Goal: Task Accomplishment & Management: Use online tool/utility

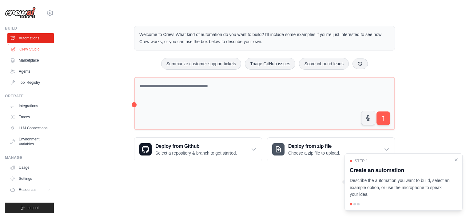
click at [31, 49] on link "Crew Studio" at bounding box center [31, 49] width 46 height 10
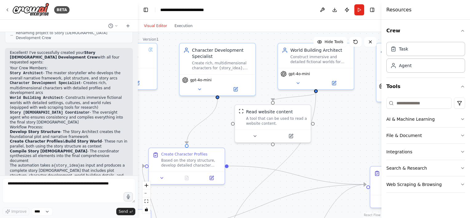
drag, startPoint x: 235, startPoint y: 132, endPoint x: 161, endPoint y: 112, distance: 76.7
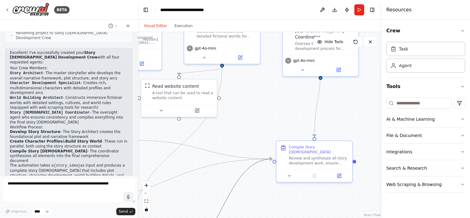
drag, startPoint x: 306, startPoint y: 200, endPoint x: 230, endPoint y: 187, distance: 77.3
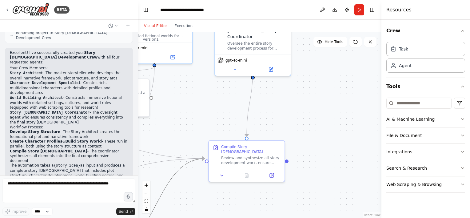
drag, startPoint x: 230, startPoint y: 187, endPoint x: 162, endPoint y: 186, distance: 67.3
click at [429, 135] on button "File & Document" at bounding box center [425, 135] width 79 height 16
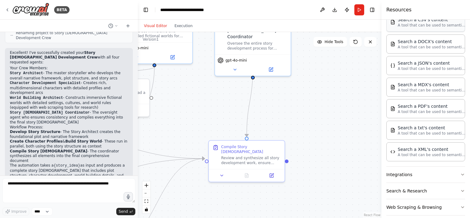
scroll to position [139, 0]
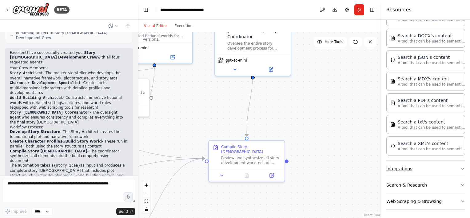
click at [425, 165] on button "Integrations" at bounding box center [425, 168] width 79 height 16
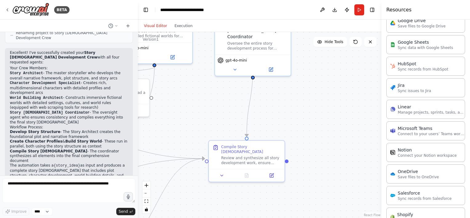
scroll to position [508, 0]
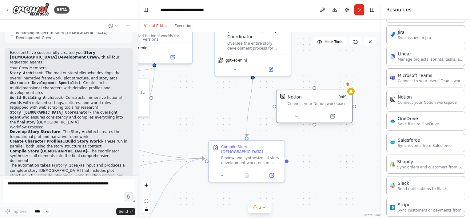
drag, startPoint x: 348, startPoint y: 115, endPoint x: 309, endPoint y: 102, distance: 41.3
click at [309, 102] on div "Connect your Notion workspace" at bounding box center [317, 103] width 61 height 5
drag, startPoint x: 253, startPoint y: 65, endPoint x: 315, endPoint y: 89, distance: 67.1
click at [132, 89] on div "Story Architect Develop comprehensive story structures and narrative frameworks…" at bounding box center [9, 79] width 243 height 186
click at [309, 106] on div "Notion 0 of 9 Connect your Notion workspace" at bounding box center [314, 100] width 76 height 20
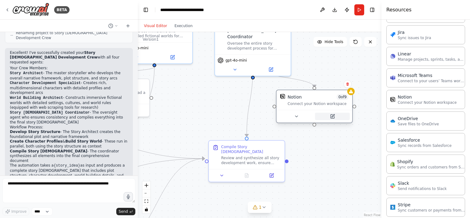
click at [328, 119] on button at bounding box center [332, 116] width 35 height 7
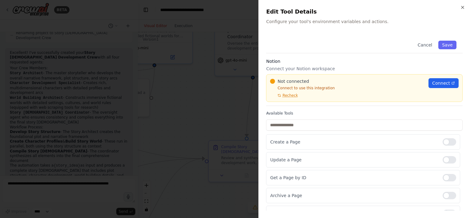
click at [333, 116] on div "Available Tools Create a Page Update a Page Get a Page by ID Archive a Page Sea…" at bounding box center [364, 201] width 196 height 181
click at [438, 84] on span "Connect" at bounding box center [441, 83] width 18 height 6
click at [284, 95] on span "Recheck" at bounding box center [289, 95] width 15 height 5
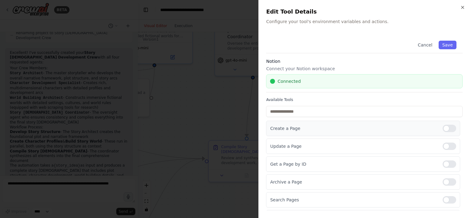
click at [442, 130] on div at bounding box center [449, 128] width 14 height 7
click at [442, 146] on div at bounding box center [449, 145] width 14 height 7
click at [444, 164] on div at bounding box center [449, 163] width 14 height 7
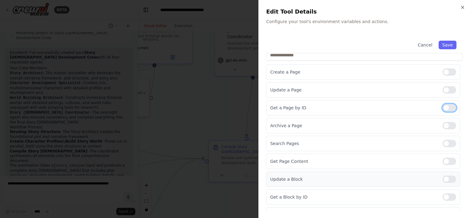
scroll to position [61, 0]
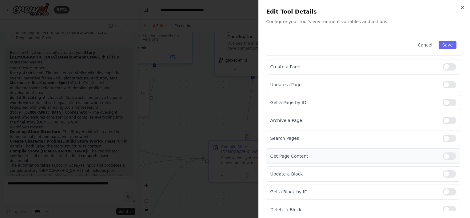
click at [443, 159] on div "Get Page Content" at bounding box center [363, 155] width 194 height 15
click at [442, 153] on div at bounding box center [449, 155] width 14 height 7
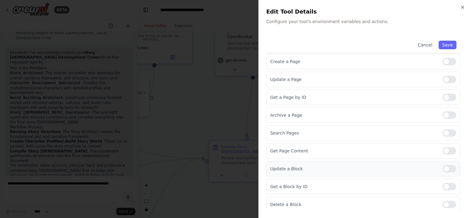
click at [444, 167] on div at bounding box center [449, 168] width 14 height 7
click at [443, 185] on div at bounding box center [449, 186] width 14 height 7
click at [442, 203] on div at bounding box center [449, 203] width 14 height 7
click at [442, 132] on div at bounding box center [449, 132] width 14 height 7
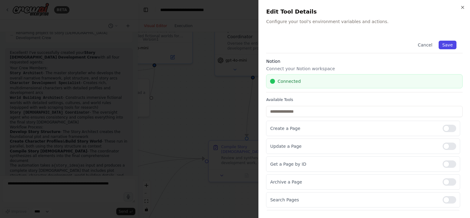
click at [445, 46] on button "Save" at bounding box center [447, 45] width 18 height 9
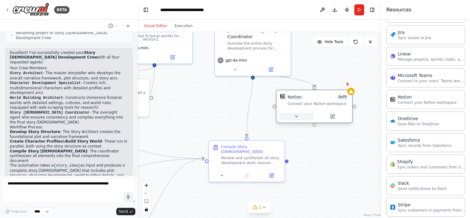
click at [297, 116] on icon at bounding box center [296, 116] width 5 height 5
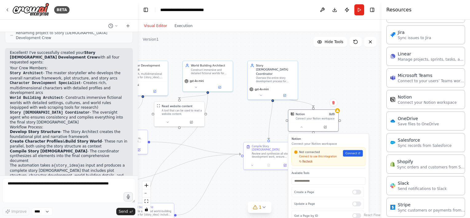
click at [305, 161] on span "Recheck" at bounding box center [307, 161] width 10 height 3
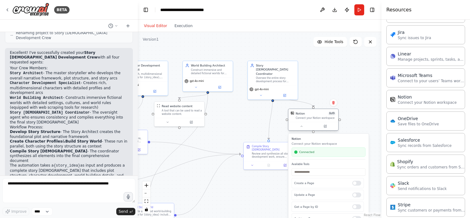
click at [302, 130] on div at bounding box center [313, 126] width 50 height 8
click at [302, 128] on button at bounding box center [301, 126] width 23 height 5
click at [321, 112] on div "Notion 8 of 9" at bounding box center [315, 113] width 40 height 4
click at [307, 126] on button at bounding box center [301, 126] width 23 height 5
click at [305, 125] on button at bounding box center [301, 126] width 23 height 5
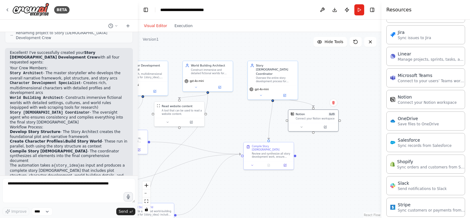
click at [343, 62] on div ".deletable-edge-delete-btn { width: 20px; height: 20px; border: 0px solid #ffff…" at bounding box center [259, 125] width 243 height 186
click at [324, 10] on button at bounding box center [322, 9] width 10 height 11
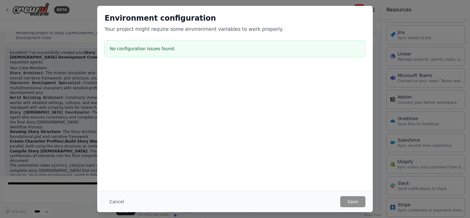
click at [60, 76] on div "Environment configuration Your project might require some environment variables…" at bounding box center [235, 109] width 470 height 218
click at [380, 25] on div "Environment configuration Your project might require some environment variables…" at bounding box center [235, 109] width 470 height 218
click at [118, 198] on button "Cancel" at bounding box center [117, 201] width 24 height 11
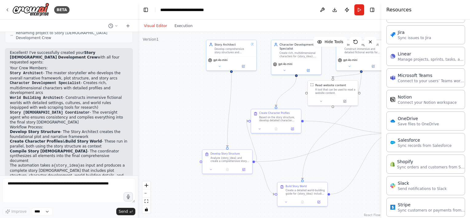
drag, startPoint x: 181, startPoint y: 155, endPoint x: 334, endPoint y: 134, distance: 155.1
drag, startPoint x: 230, startPoint y: 157, endPoint x: 174, endPoint y: 115, distance: 70.0
click at [174, 101] on div "Analyze {story_idea} and create a comprehensive story structure including main …" at bounding box center [181, 97] width 39 height 6
click at [186, 166] on div ".deletable-edge-delete-btn { width: 20px; height: 20px; border: 0px solid #ffff…" at bounding box center [259, 125] width 243 height 186
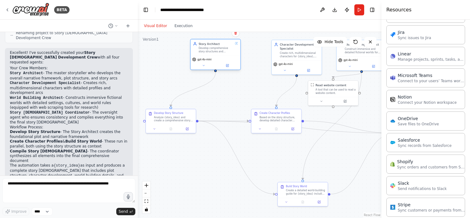
drag, startPoint x: 232, startPoint y: 46, endPoint x: 189, endPoint y: 49, distance: 43.1
click at [199, 49] on div "Story Architect Develop comprehensive story structures and narrative frameworks…" at bounding box center [216, 47] width 34 height 11
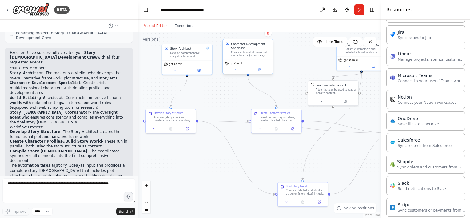
drag, startPoint x: 269, startPoint y: 47, endPoint x: 244, endPoint y: 47, distance: 24.9
click at [244, 48] on div "Character Development Specialist" at bounding box center [250, 46] width 39 height 8
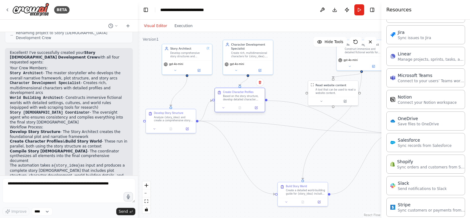
drag, startPoint x: 278, startPoint y: 115, endPoint x: 243, endPoint y: 95, distance: 40.3
click at [243, 95] on div "Based on the story structure, develop detailed character profiles for all major…" at bounding box center [242, 97] width 39 height 6
click at [270, 144] on div ".deletable-edge-delete-btn { width: 20px; height: 20px; border: 0px solid #ffff…" at bounding box center [259, 125] width 243 height 186
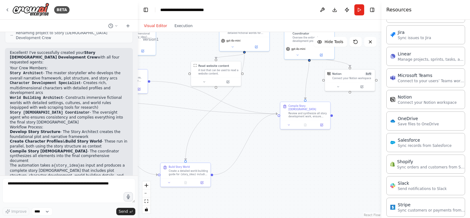
drag, startPoint x: 348, startPoint y: 150, endPoint x: 231, endPoint y: 130, distance: 118.7
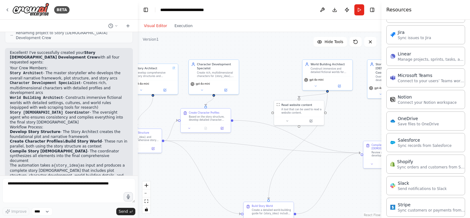
drag, startPoint x: 167, startPoint y: 133, endPoint x: 252, endPoint y: 173, distance: 94.1
click at [221, 72] on div "Create rich, multidimensional characters for {story_idea}, developing detailed …" at bounding box center [218, 75] width 39 height 6
click at [221, 71] on div "Character Development Specialist Create rich, multidimensional characters for {…" at bounding box center [218, 70] width 39 height 15
click at [228, 92] on icon at bounding box center [227, 90] width 3 height 3
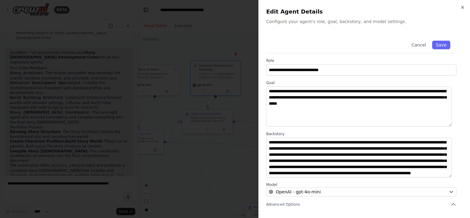
scroll to position [12, 0]
click at [433, 47] on button "Save" at bounding box center [441, 45] width 18 height 9
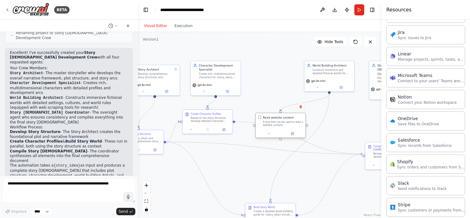
drag, startPoint x: 302, startPoint y: 109, endPoint x: 286, endPoint y: 121, distance: 20.0
click at [286, 121] on div "A tool that can be used to read a website content." at bounding box center [283, 123] width 40 height 6
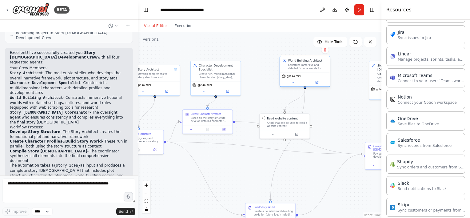
drag, startPoint x: 322, startPoint y: 70, endPoint x: 298, endPoint y: 68, distance: 24.1
click at [298, 68] on div "Construct immersive and detailed fictional worlds for {story_idea}, developing …" at bounding box center [307, 66] width 39 height 6
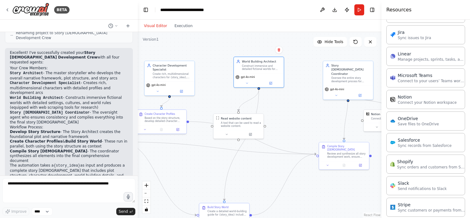
drag, startPoint x: 368, startPoint y: 111, endPoint x: 321, endPoint y: 110, distance: 47.0
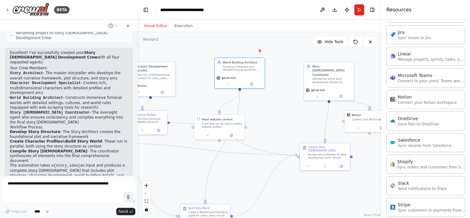
drag, startPoint x: 321, startPoint y: 110, endPoint x: 302, endPoint y: 112, distance: 18.2
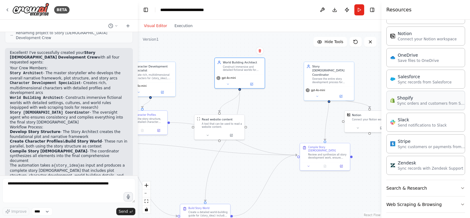
scroll to position [571, 0]
click at [398, 187] on button "Search & Research" at bounding box center [425, 187] width 79 height 16
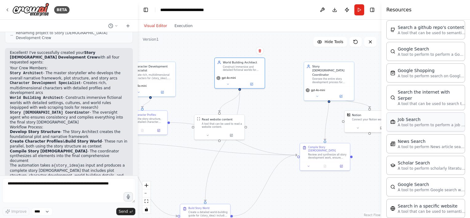
scroll to position [882, 0]
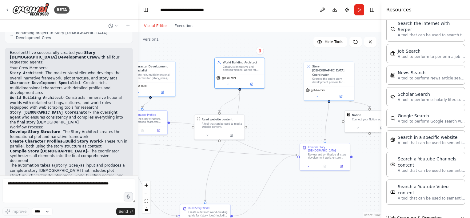
click at [406, 210] on button "Web Scraping & Browsing" at bounding box center [425, 218] width 79 height 16
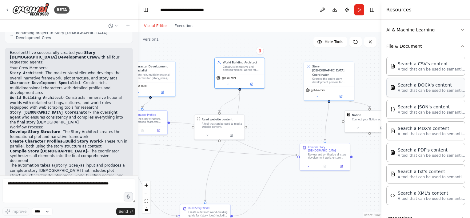
scroll to position [68, 0]
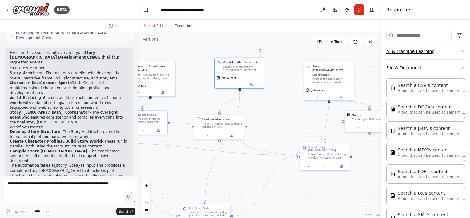
click at [403, 52] on button "AI & Machine Learning" at bounding box center [425, 51] width 79 height 16
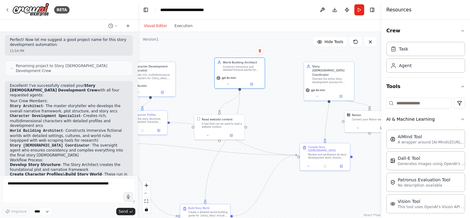
scroll to position [431, 0]
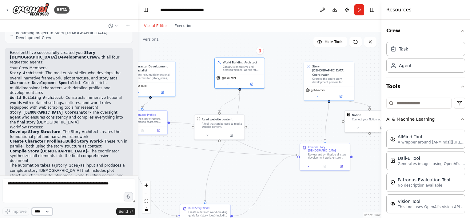
click at [49, 212] on select "****" at bounding box center [42, 211] width 21 height 8
click at [114, 24] on button at bounding box center [113, 25] width 15 height 7
click at [114, 24] on div at bounding box center [69, 109] width 138 height 218
click at [345, 8] on button "Publish" at bounding box center [347, 9] width 10 height 11
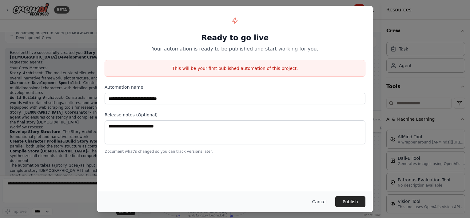
click at [321, 204] on button "Cancel" at bounding box center [319, 201] width 24 height 11
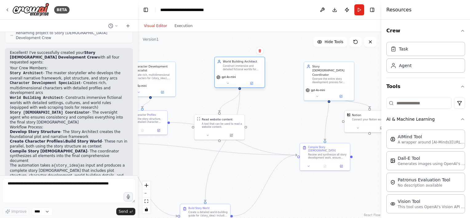
click at [243, 71] on div "World Building Architect Construct immersive and detailed fictional worlds for …" at bounding box center [240, 65] width 50 height 16
click at [223, 84] on button at bounding box center [227, 83] width 23 height 5
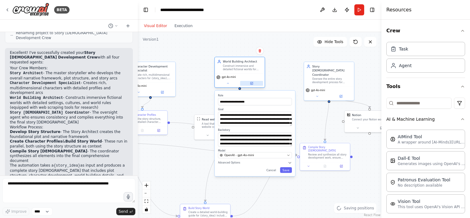
click at [262, 82] on button at bounding box center [251, 83] width 23 height 5
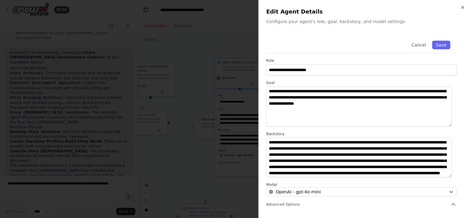
scroll to position [12, 0]
click at [276, 203] on span "Advanced Options" at bounding box center [283, 204] width 34 height 5
click at [279, 203] on span "Advanced Options" at bounding box center [283, 204] width 34 height 5
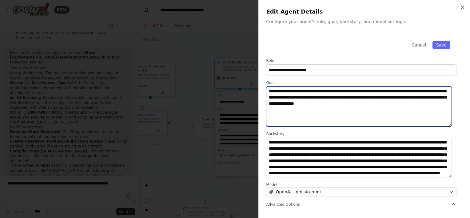
click at [335, 122] on textarea "**********" at bounding box center [359, 106] width 186 height 40
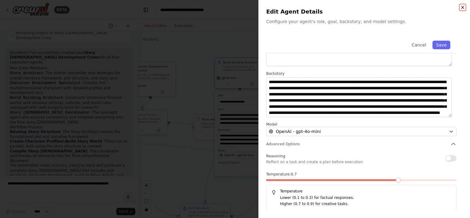
click at [465, 6] on icon "button" at bounding box center [462, 7] width 5 height 5
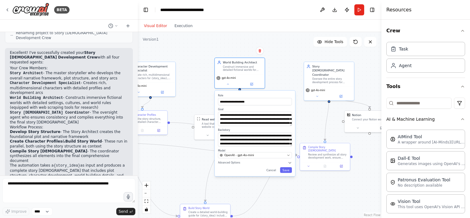
click at [279, 83] on div ".deletable-edge-delete-btn { width: 20px; height: 20px; border: 0px solid #ffff…" at bounding box center [259, 125] width 243 height 186
click at [283, 171] on button "Save" at bounding box center [286, 170] width 12 height 6
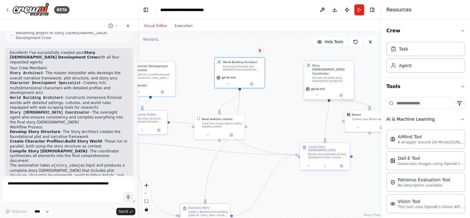
click at [347, 76] on div "Oversee the entire story development process for {story_idea}, coordinating bet…" at bounding box center [331, 79] width 39 height 6
click at [346, 76] on div "Oversee the entire story development process for {story_idea}, coordinating bet…" at bounding box center [331, 79] width 39 height 6
click at [322, 68] on div "Story Bible Coordinator Oversee the entire story development process for {story…" at bounding box center [331, 72] width 39 height 19
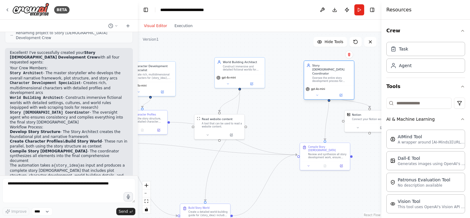
click at [322, 68] on div "Story Bible Coordinator Oversee the entire story development process for {story…" at bounding box center [331, 72] width 39 height 19
click at [318, 93] on button at bounding box center [317, 95] width 23 height 5
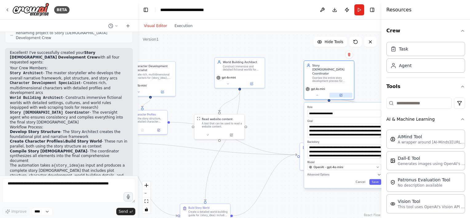
click at [344, 93] on button at bounding box center [340, 95] width 23 height 5
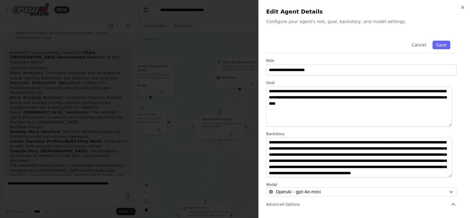
scroll to position [12, 0]
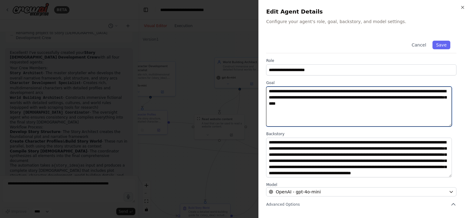
click at [345, 112] on textarea "**********" at bounding box center [359, 106] width 186 height 40
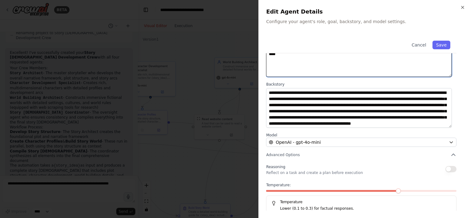
scroll to position [60, 0]
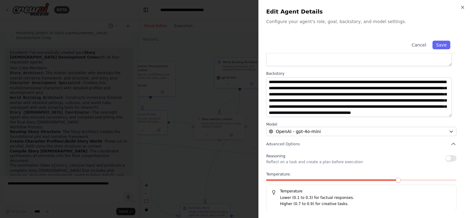
click at [445, 159] on button "button" at bounding box center [450, 158] width 11 height 6
click at [441, 45] on button "Save" at bounding box center [441, 45] width 18 height 9
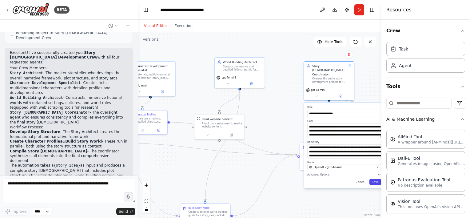
click at [377, 179] on button "Save" at bounding box center [375, 182] width 12 height 6
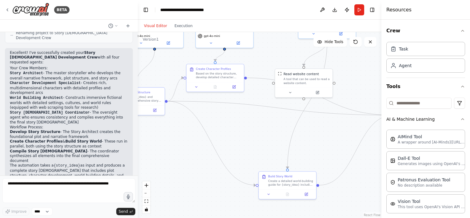
drag, startPoint x: 201, startPoint y: 181, endPoint x: 294, endPoint y: 151, distance: 98.0
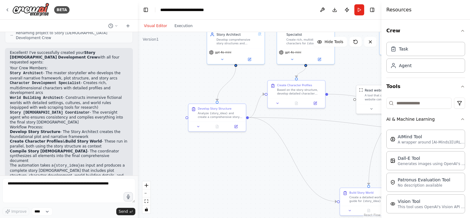
drag, startPoint x: 250, startPoint y: 126, endPoint x: 251, endPoint y: 140, distance: 13.8
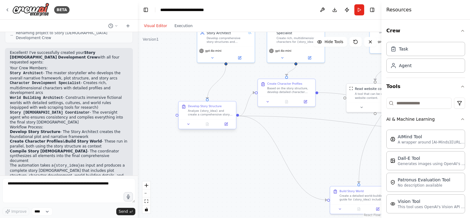
click at [193, 109] on div "Analyze {story_idea} and create a comprehensive story structure including main …" at bounding box center [210, 112] width 45 height 7
click at [216, 109] on div "Analyze {story_idea} and create a comprehensive story structure including main …" at bounding box center [210, 112] width 45 height 7
click at [224, 125] on icon at bounding box center [226, 124] width 4 height 4
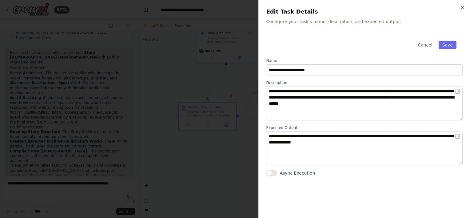
click at [271, 173] on button "Async Execution" at bounding box center [271, 173] width 11 height 6
click at [448, 43] on button "Save" at bounding box center [447, 45] width 18 height 9
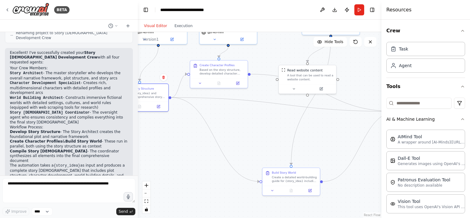
drag, startPoint x: 290, startPoint y: 117, endPoint x: 270, endPoint y: 119, distance: 19.8
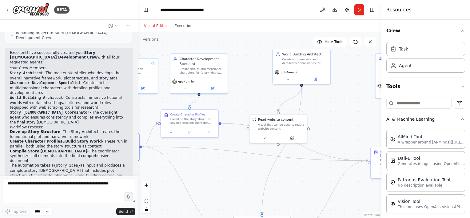
drag, startPoint x: 269, startPoint y: 125, endPoint x: 251, endPoint y: 166, distance: 45.1
click at [178, 25] on button "Execution" at bounding box center [184, 25] width 26 height 7
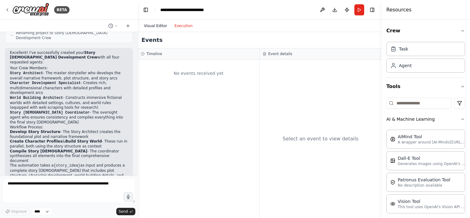
click at [155, 26] on button "Visual Editor" at bounding box center [155, 25] width 30 height 7
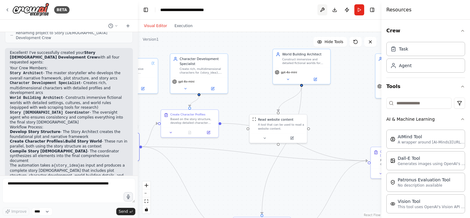
click at [320, 8] on button at bounding box center [322, 9] width 10 height 11
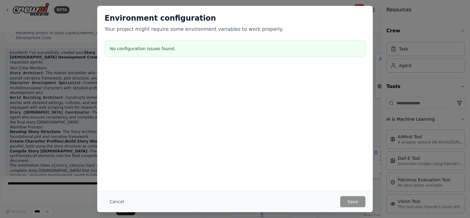
click at [374, 78] on div "Environment configuration Your project might require some environment variables…" at bounding box center [235, 109] width 470 height 218
click at [115, 203] on button "Cancel" at bounding box center [117, 201] width 24 height 11
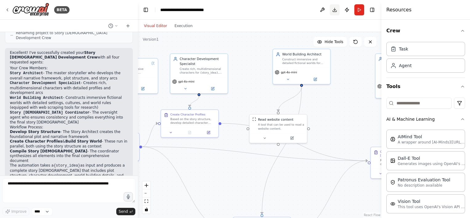
click at [332, 10] on button "Download" at bounding box center [335, 9] width 10 height 11
click at [441, 11] on div "Resources" at bounding box center [425, 10] width 89 height 20
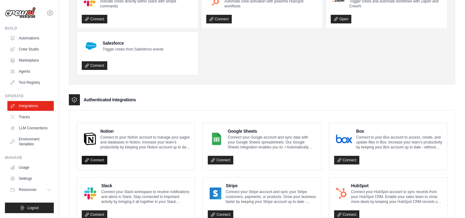
click at [96, 160] on link "Connect" at bounding box center [95, 160] width 26 height 9
